Goal: Information Seeking & Learning: Compare options

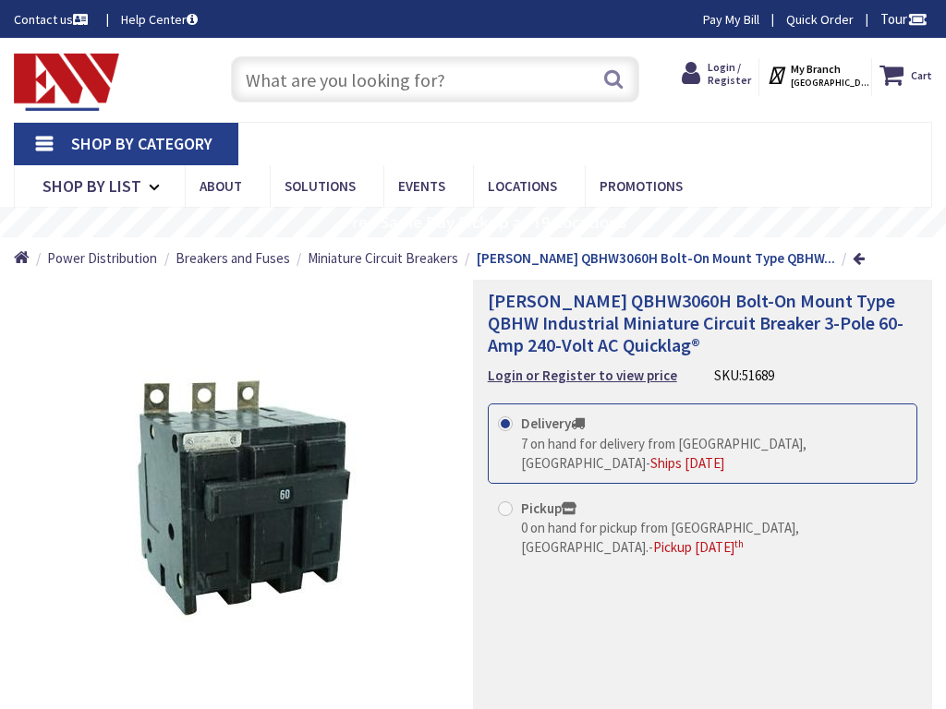
type input "Fourth [PERSON_NAME], [STREET_ADDRESS]"
